Goal: Transaction & Acquisition: Purchase product/service

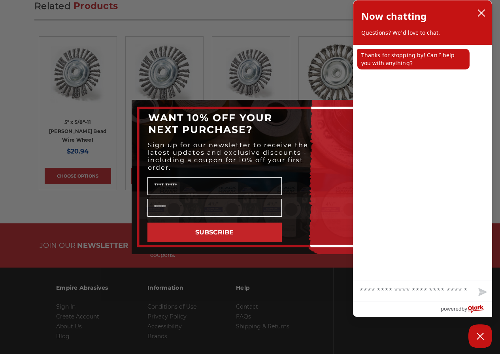
scroll to position [963, 0]
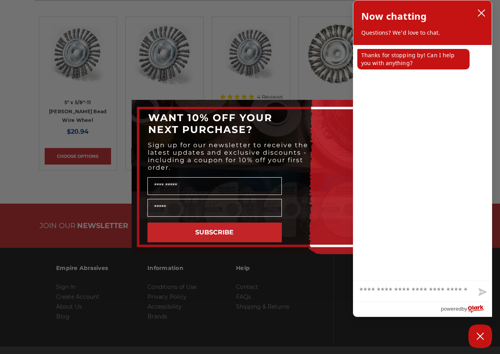
click at [71, 284] on div "Close dialog WANT 10% OFF YOUR NEXT PURCHASE? Sign up for our newsletter to rec…" at bounding box center [250, 177] width 500 height 354
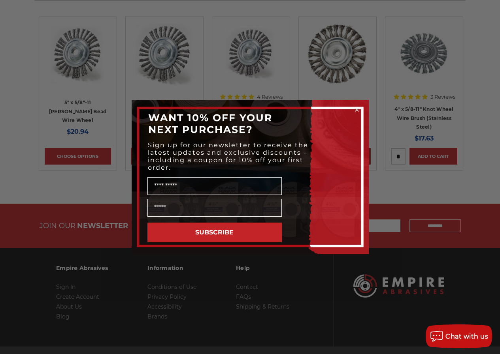
click at [254, 231] on button "SUBSCRIBE" at bounding box center [214, 233] width 134 height 20
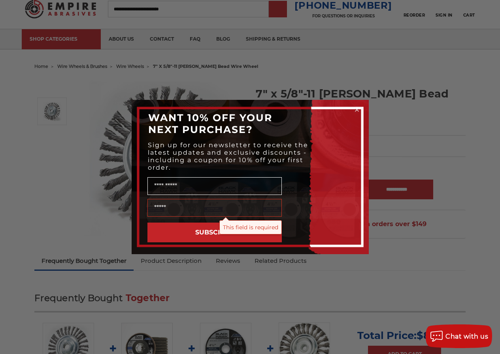
scroll to position [24, 0]
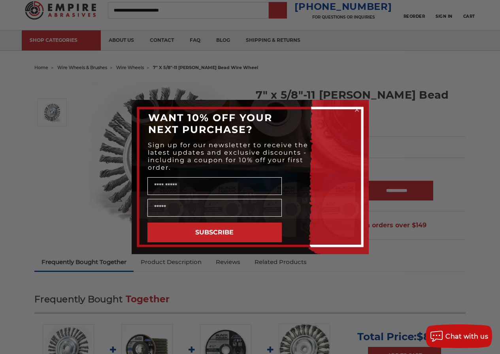
click at [286, 4] on div "Close dialog WANT 10% OFF YOUR NEXT PURCHASE? Sign up for our newsletter to rec…" at bounding box center [250, 177] width 500 height 354
click at [355, 110] on icon "Close dialog" at bounding box center [356, 109] width 3 height 3
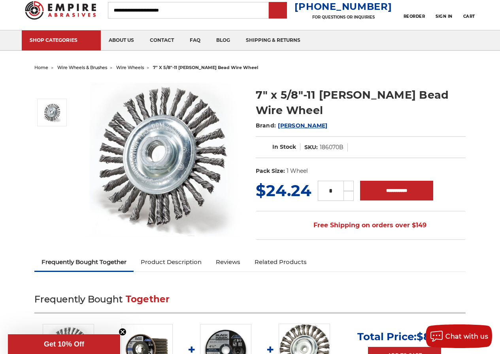
click at [278, 122] on span "[PERSON_NAME]" at bounding box center [302, 125] width 49 height 7
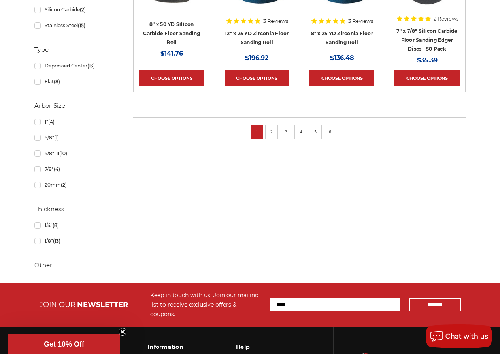
scroll to position [619, 0]
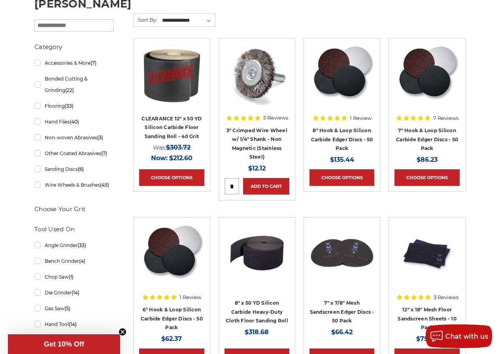
scroll to position [157, 0]
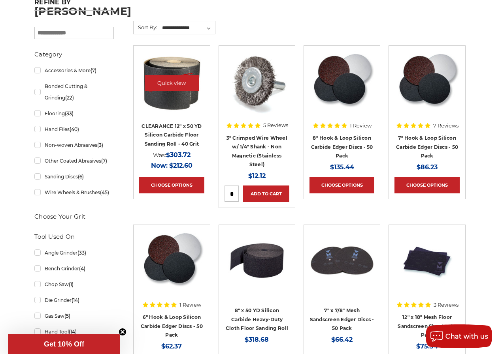
click at [166, 51] on div at bounding box center [171, 83] width 65 height 65
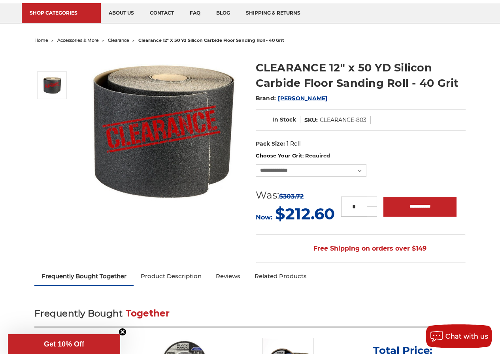
scroll to position [63, 0]
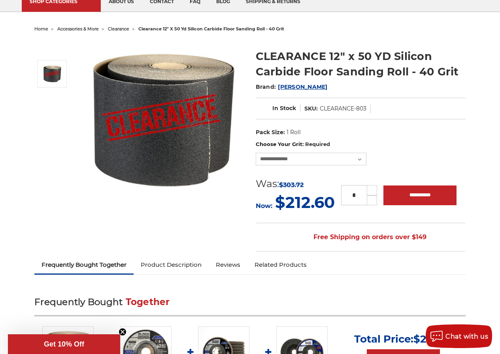
click at [348, 217] on section "**********" at bounding box center [360, 199] width 221 height 116
